Goal: Information Seeking & Learning: Understand process/instructions

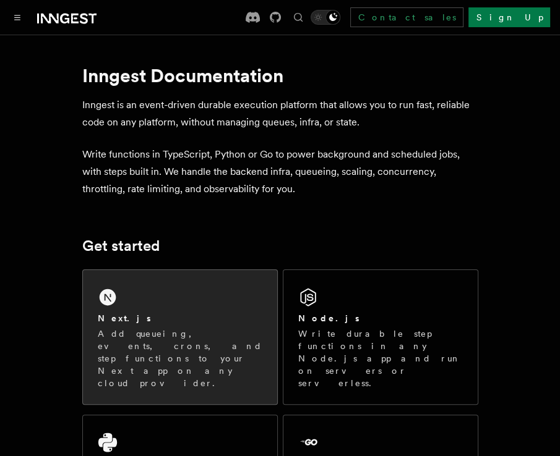
click at [181, 307] on div "Next.js Add queueing, events, crons, and step functions to your Next app on any…" at bounding box center [180, 337] width 194 height 134
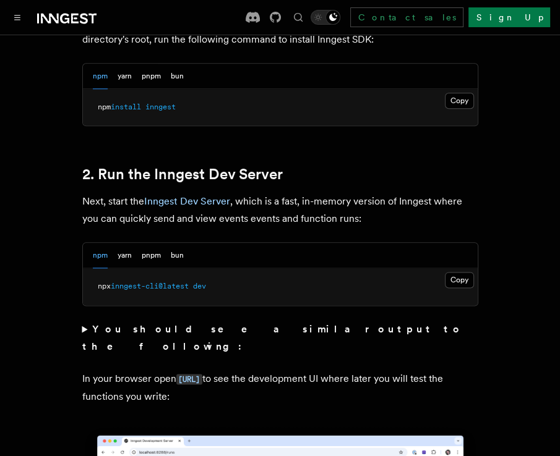
scroll to position [799, 0]
click at [460, 272] on button "Copy Copied" at bounding box center [459, 280] width 29 height 16
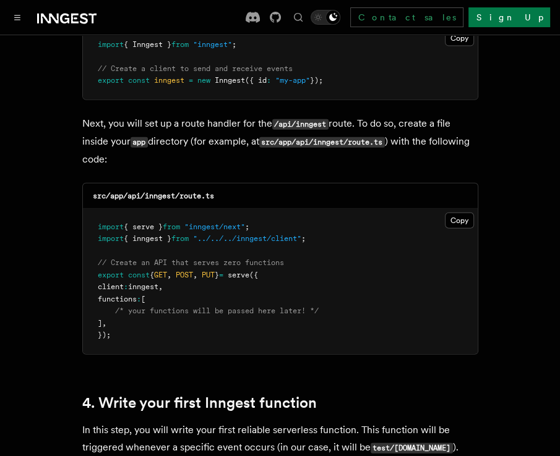
scroll to position [1693, 0]
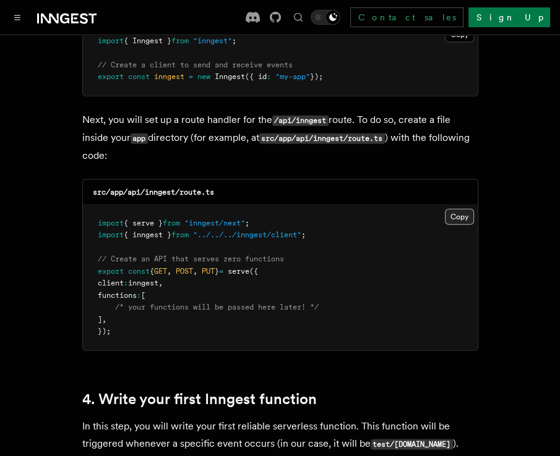
click at [459, 209] on button "Copy Copied" at bounding box center [459, 217] width 29 height 16
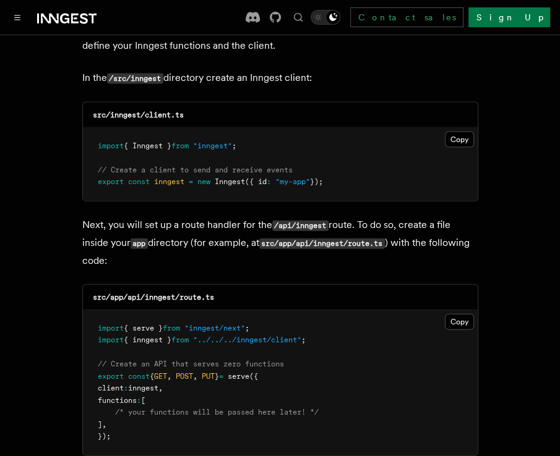
scroll to position [1587, 0]
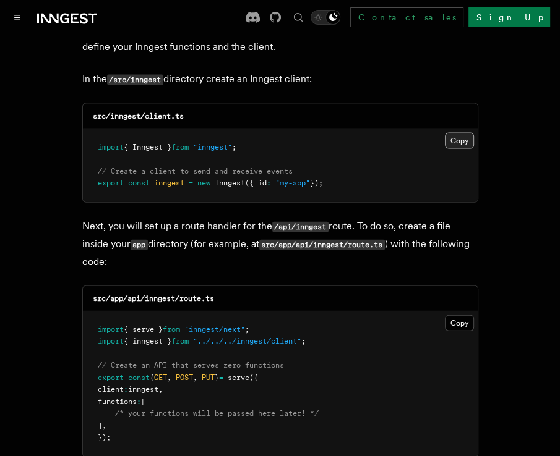
click at [458, 133] on button "Copy Copied" at bounding box center [459, 141] width 29 height 16
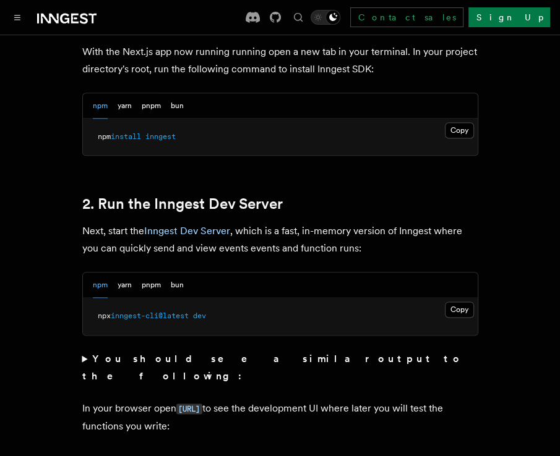
scroll to position [767, 0]
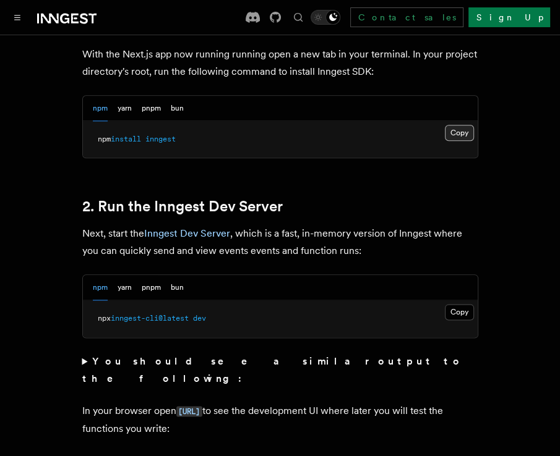
click at [468, 125] on button "Copy Copied" at bounding box center [459, 133] width 29 height 16
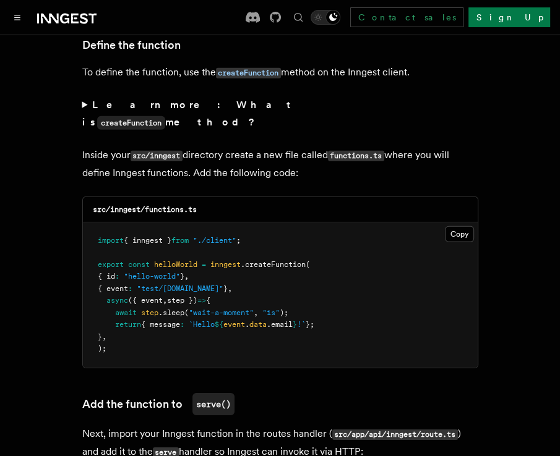
scroll to position [2154, 0]
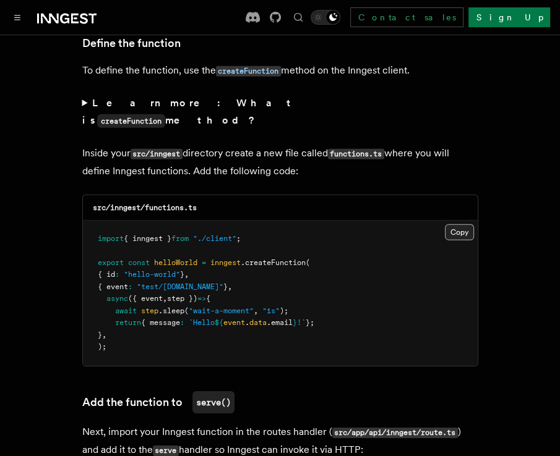
click at [447, 224] on button "Copy Copied" at bounding box center [459, 232] width 29 height 16
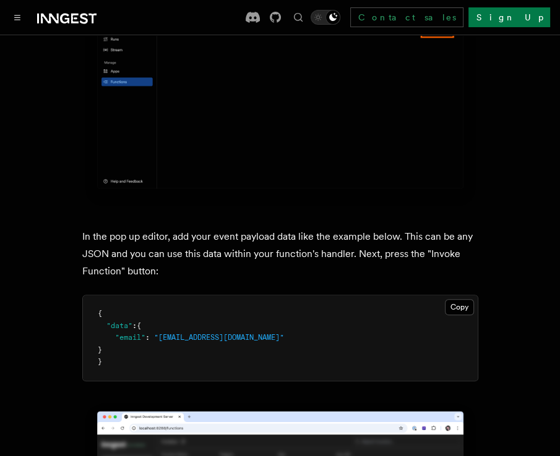
scroll to position [3500, 0]
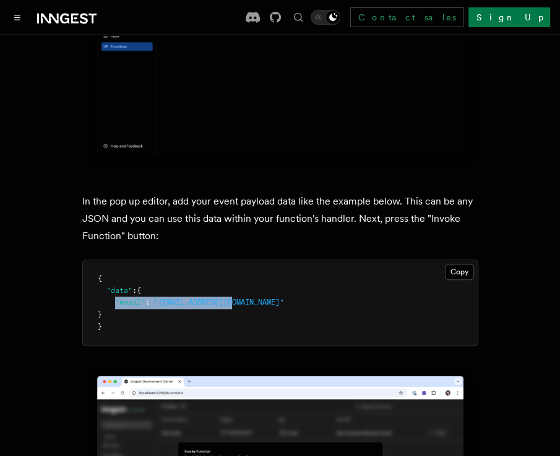
drag, startPoint x: 237, startPoint y: 254, endPoint x: 114, endPoint y: 253, distance: 123.1
click at [114, 260] on pre "{ "data" : { "email" : "[EMAIL_ADDRESS][DOMAIN_NAME]" } }" at bounding box center [280, 302] width 395 height 85
copy span ""email" : "[EMAIL_ADDRESS][DOMAIN_NAME]""
